Goal: Communication & Community: Share content

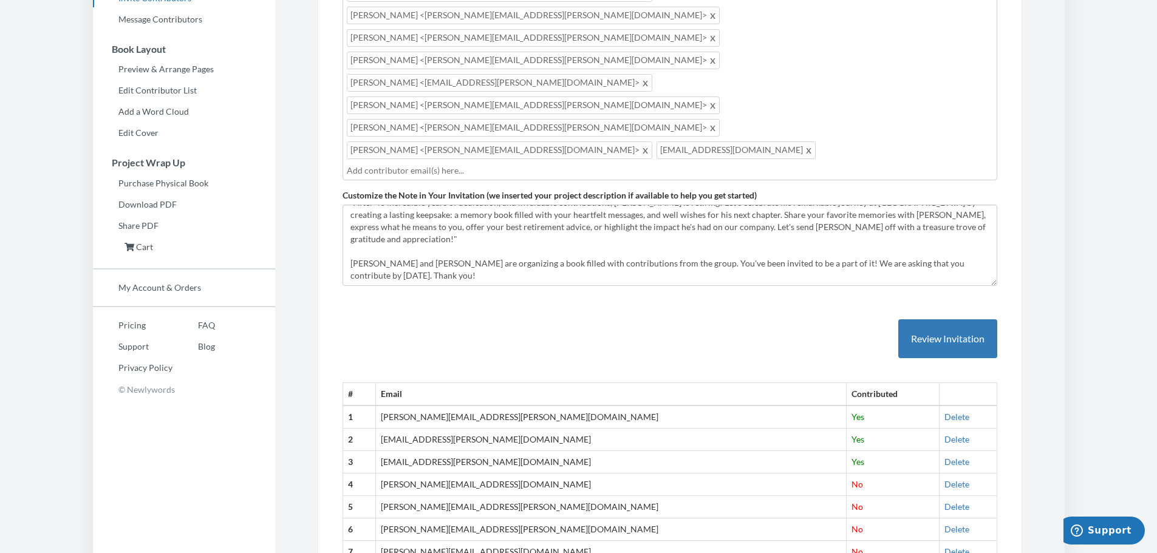
scroll to position [241, 0]
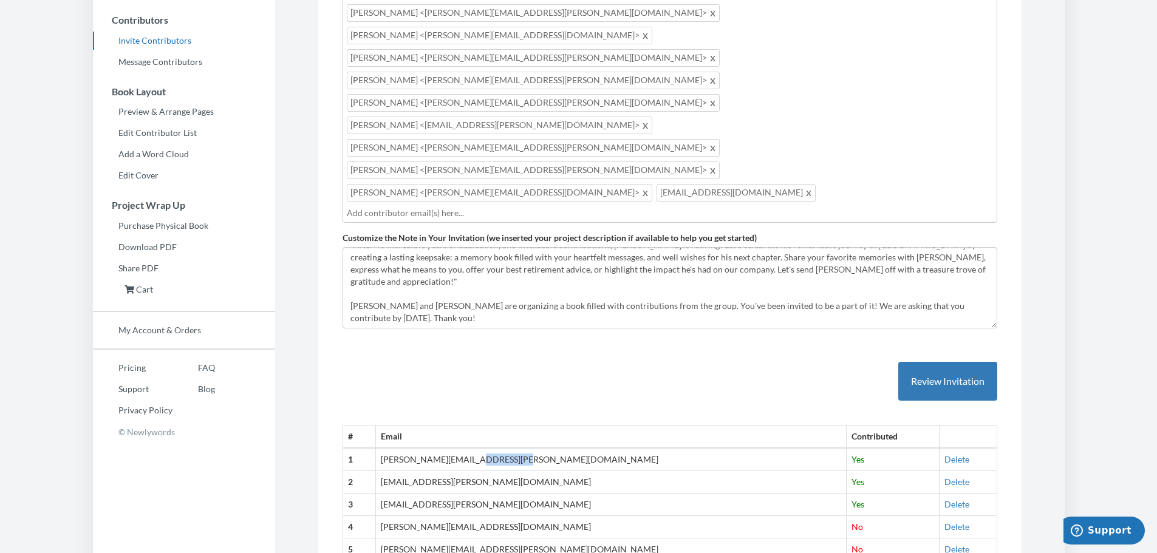
drag, startPoint x: 530, startPoint y: 303, endPoint x: 483, endPoint y: 304, distance: 47.4
click at [483, 448] on td "scott.weinhold@bluecrestinc.com" at bounding box center [610, 459] width 471 height 22
click at [537, 448] on td "scott.weinhold@bluecrestinc.com" at bounding box center [610, 459] width 471 height 22
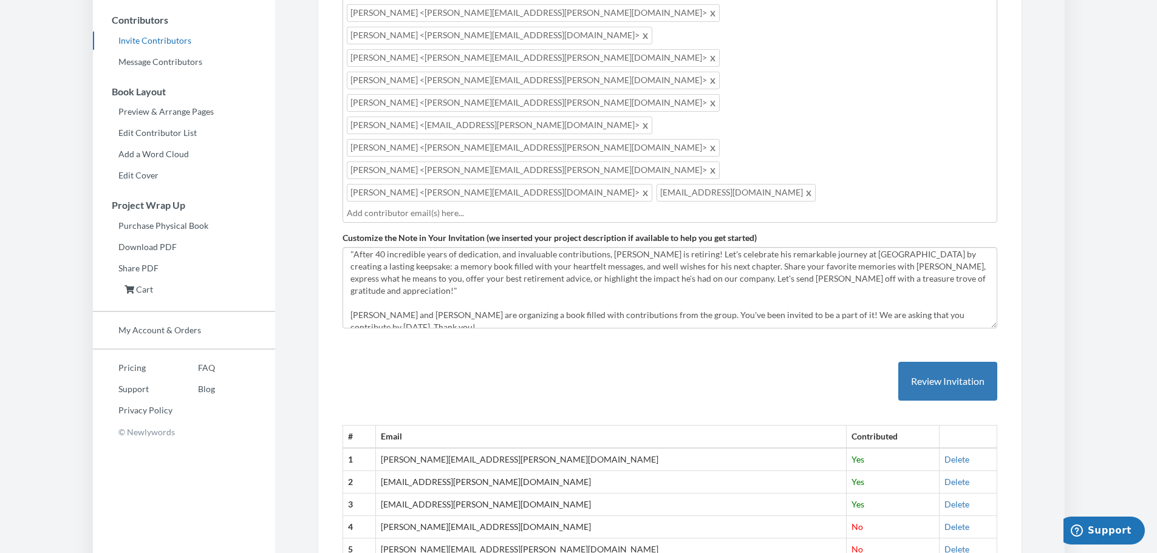
scroll to position [0, 0]
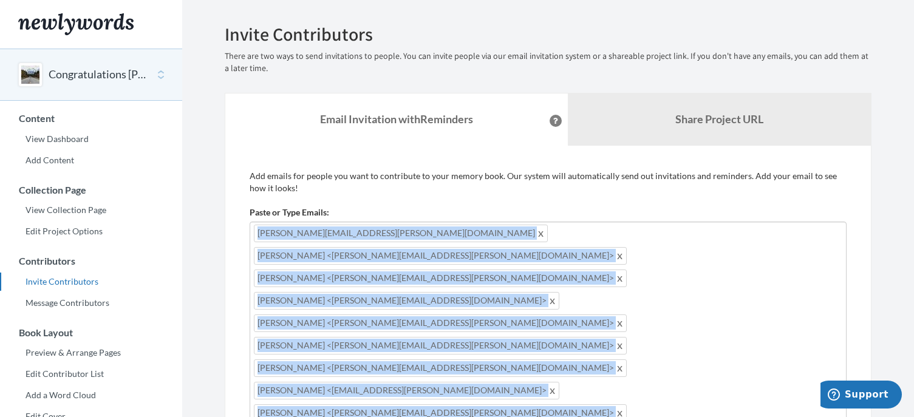
drag, startPoint x: 608, startPoint y: 323, endPoint x: 228, endPoint y: 232, distance: 390.4
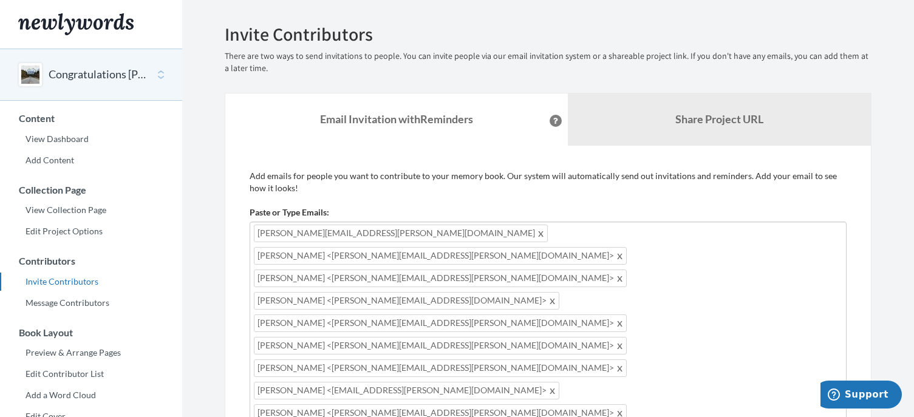
click at [618, 406] on span at bounding box center [620, 413] width 9 height 15
click at [548, 383] on span at bounding box center [552, 390] width 9 height 15
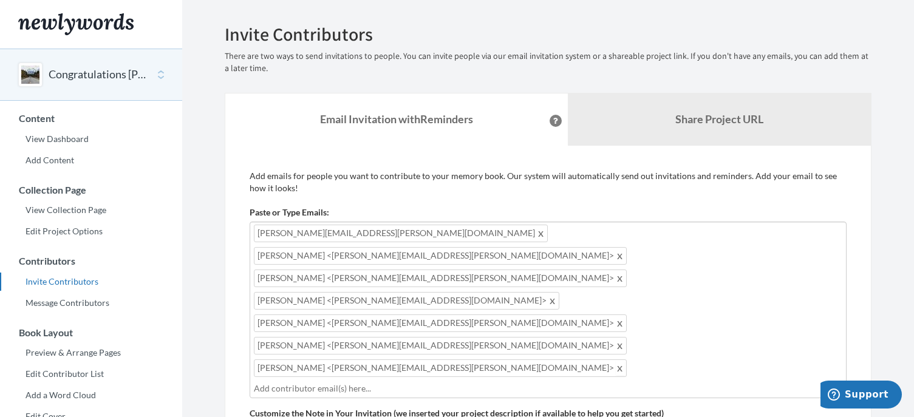
click at [625, 361] on span at bounding box center [620, 368] width 9 height 15
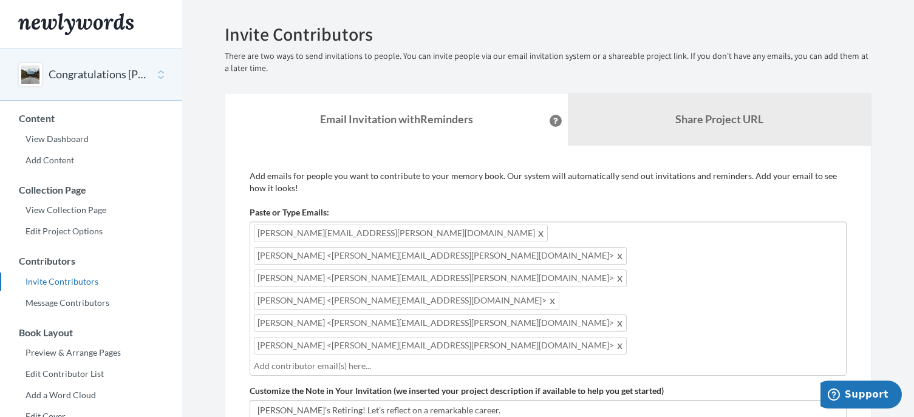
click at [625, 316] on span at bounding box center [620, 323] width 9 height 15
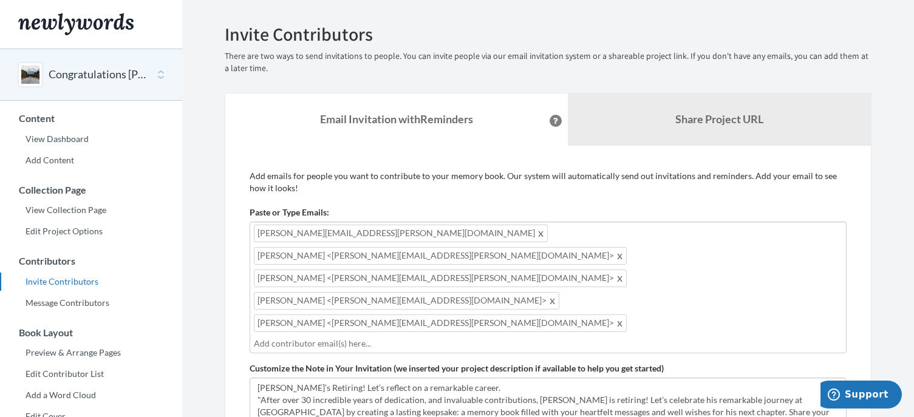
click at [548, 293] on span at bounding box center [552, 300] width 9 height 15
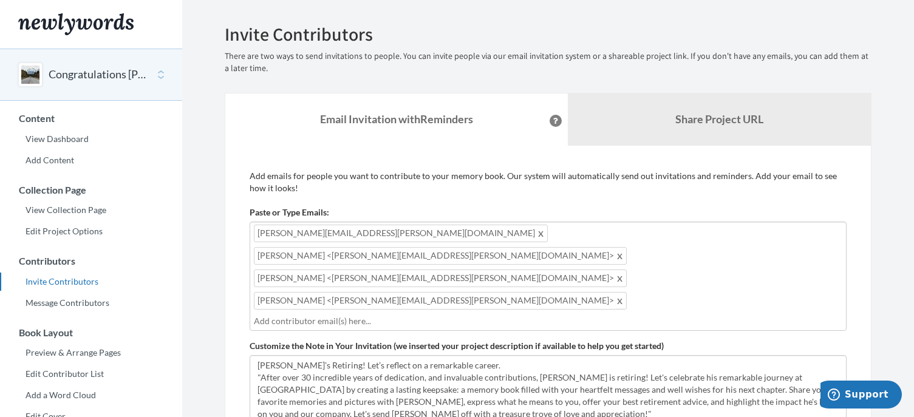
click at [616, 293] on span at bounding box center [620, 300] width 9 height 15
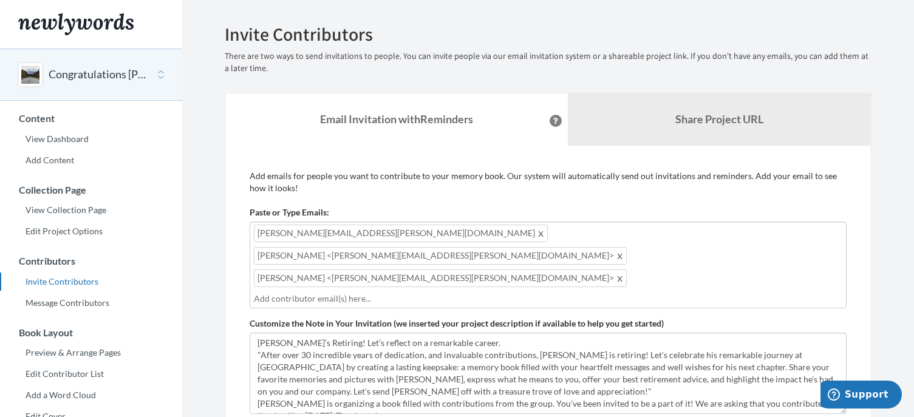
click at [625, 271] on span at bounding box center [620, 278] width 9 height 15
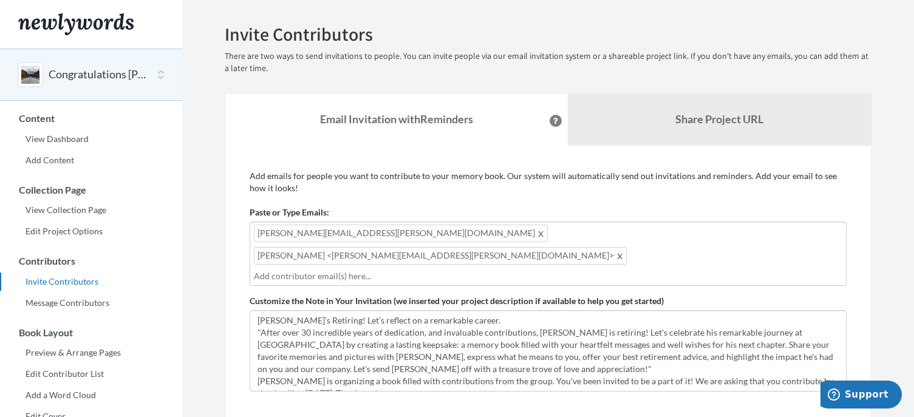
click at [616, 248] on span at bounding box center [620, 255] width 9 height 15
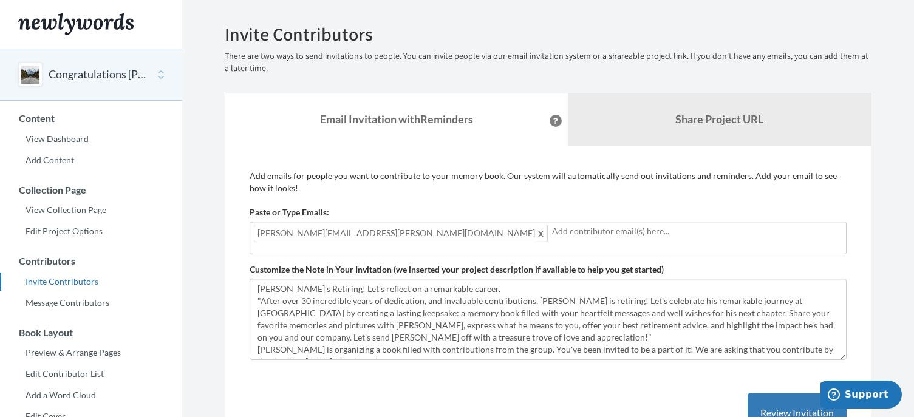
click at [537, 236] on span at bounding box center [541, 233] width 9 height 15
click at [366, 230] on input "text" at bounding box center [548, 231] width 589 height 13
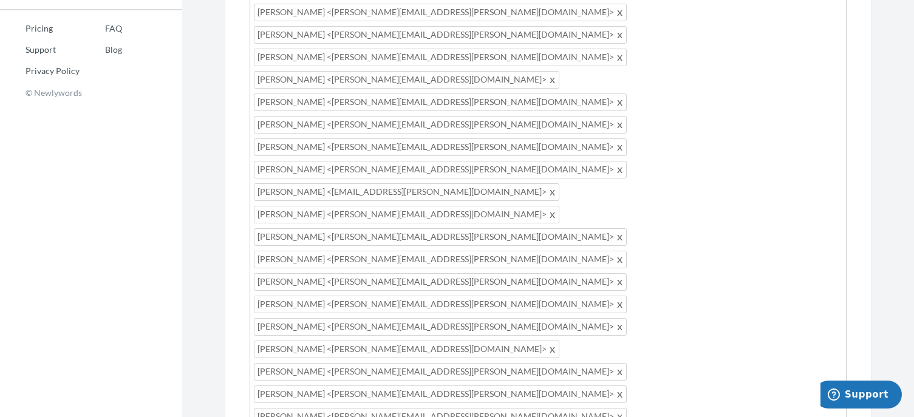
scroll to position [607, 0]
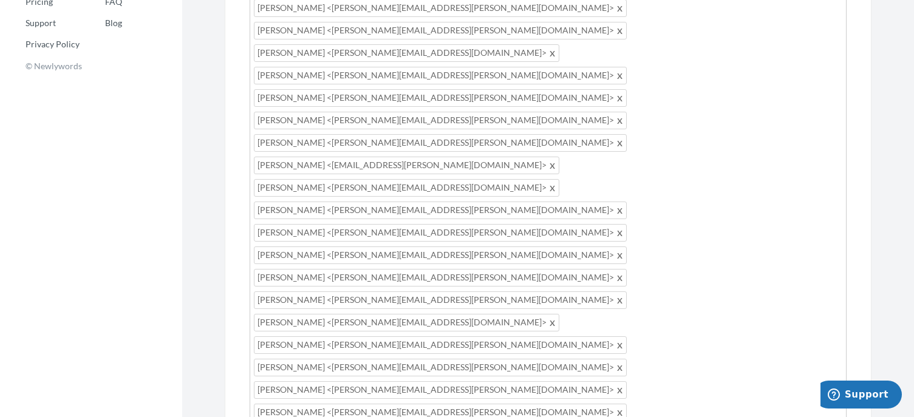
type input "[PERSON_NAME][EMAIL_ADDRESS][PERSON_NAME][DOMAIN_NAME]"
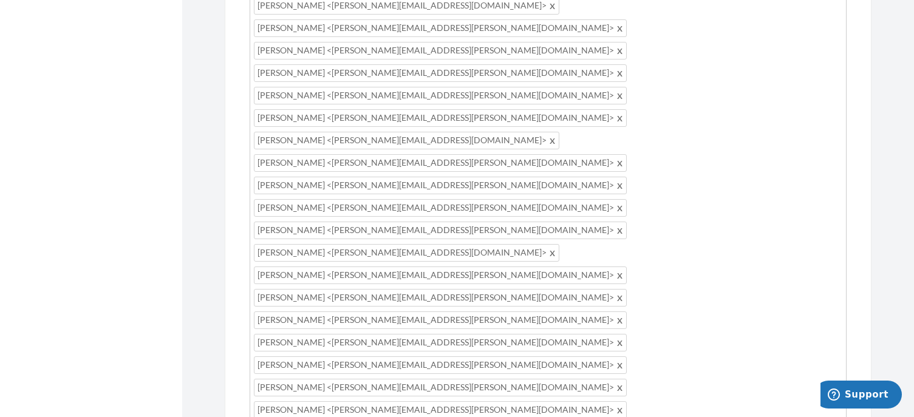
scroll to position [7, 0]
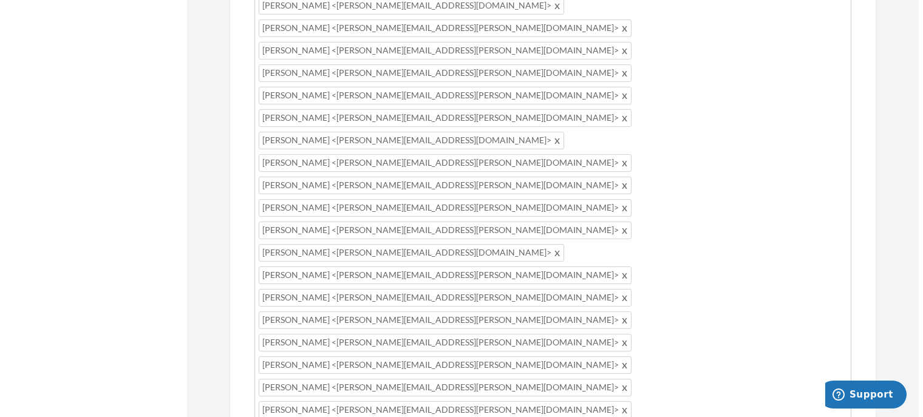
scroll to position [24, 0]
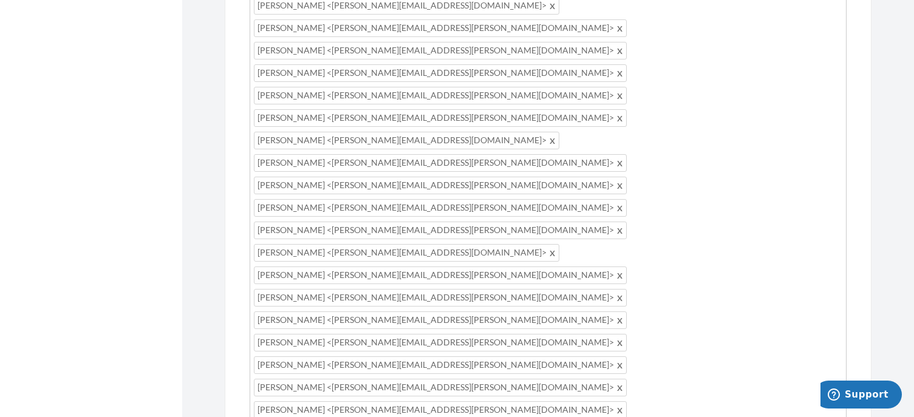
type textarea "[PERSON_NAME]’s Retiring! Let’s reflect on a remarkable career. "After over 32 …"
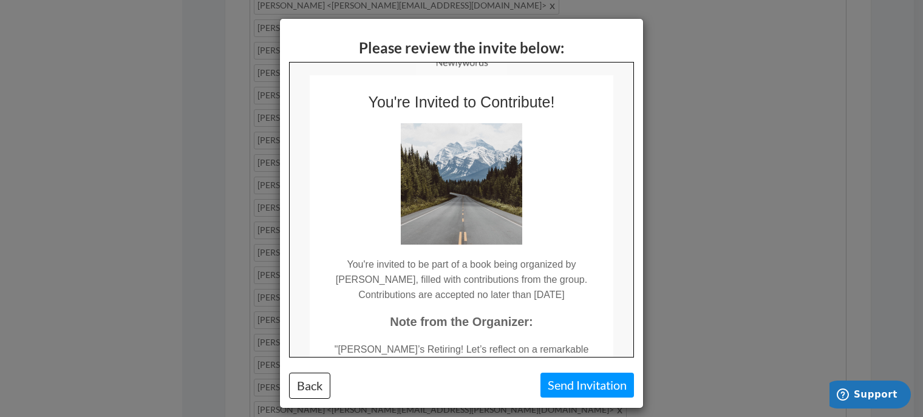
scroll to position [19, 0]
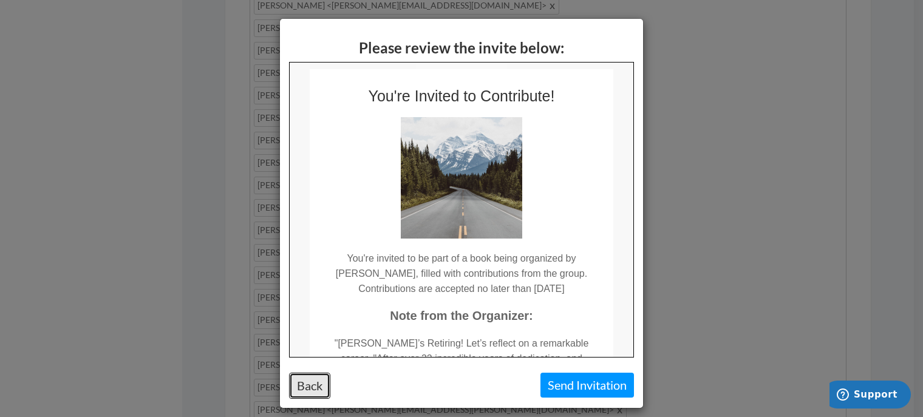
click at [314, 392] on button "Back" at bounding box center [309, 386] width 41 height 26
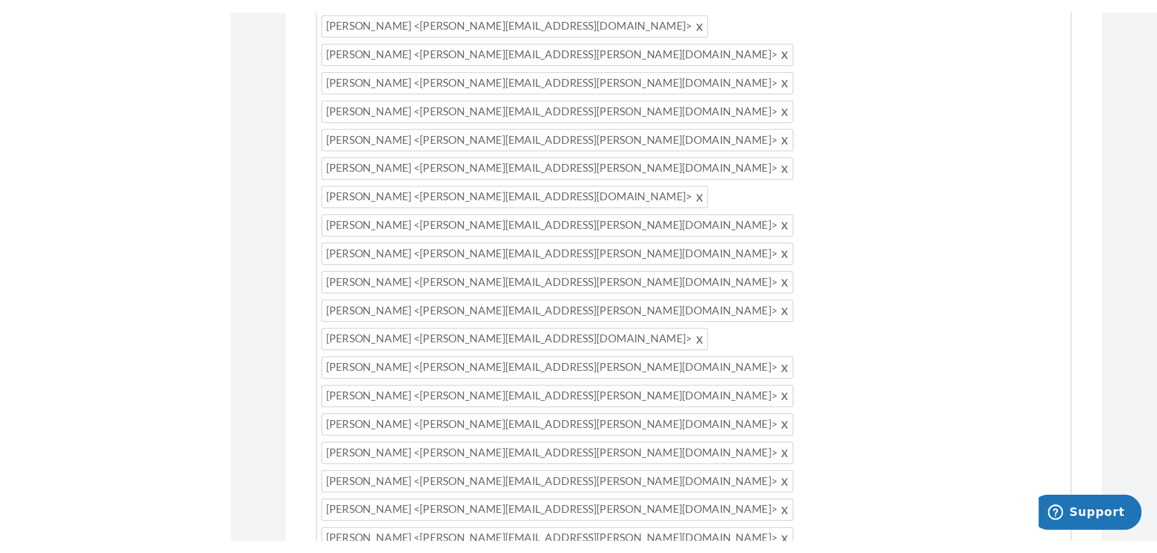
scroll to position [518, 0]
